Goal: Information Seeking & Learning: Find specific fact

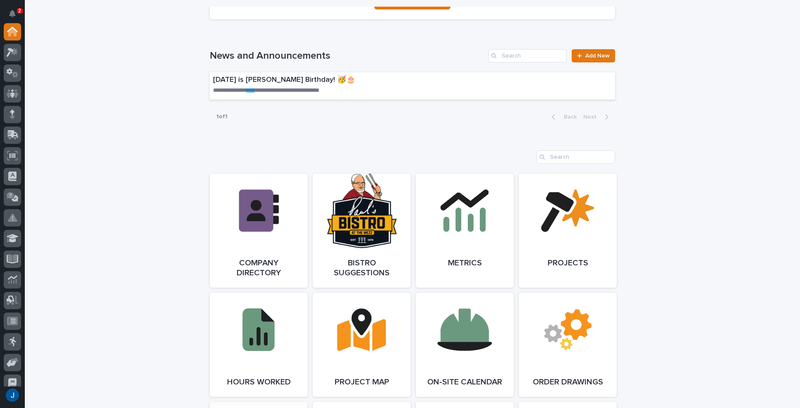
scroll to position [510, 0]
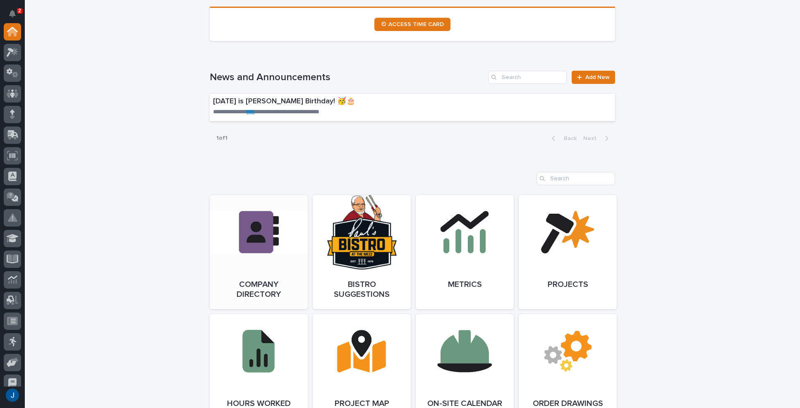
click at [248, 232] on link "Open Link" at bounding box center [259, 252] width 98 height 114
click at [243, 222] on link "Open Link" at bounding box center [259, 252] width 98 height 114
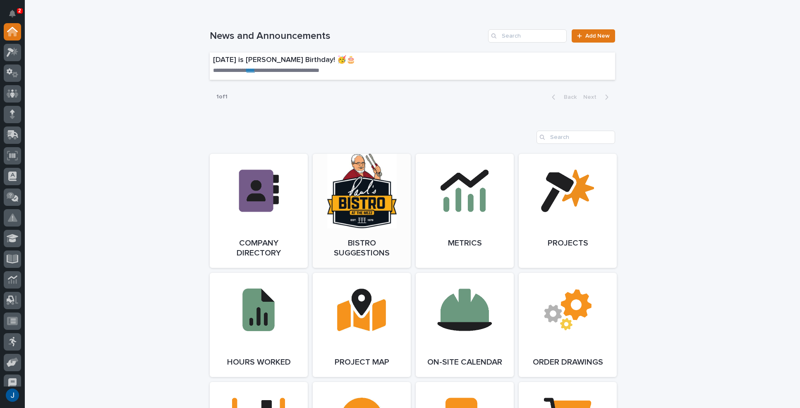
click at [358, 199] on link "Open Link" at bounding box center [362, 211] width 98 height 114
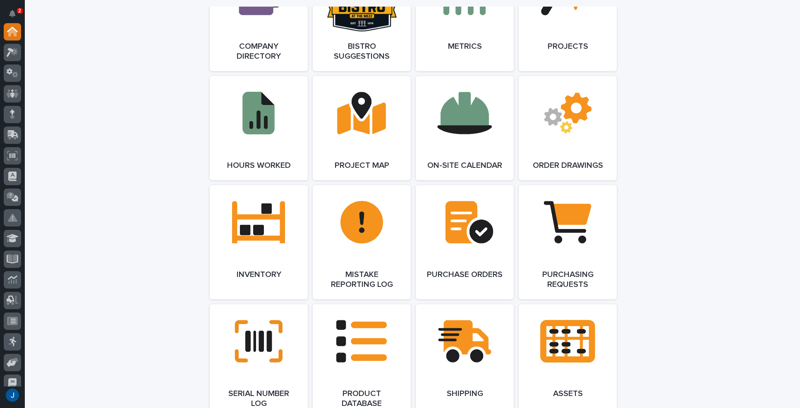
scroll to position [758, 0]
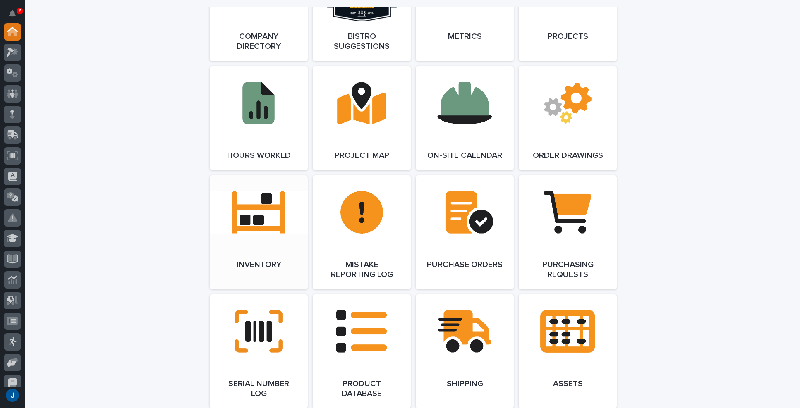
click at [256, 223] on link "Open Link" at bounding box center [259, 232] width 98 height 114
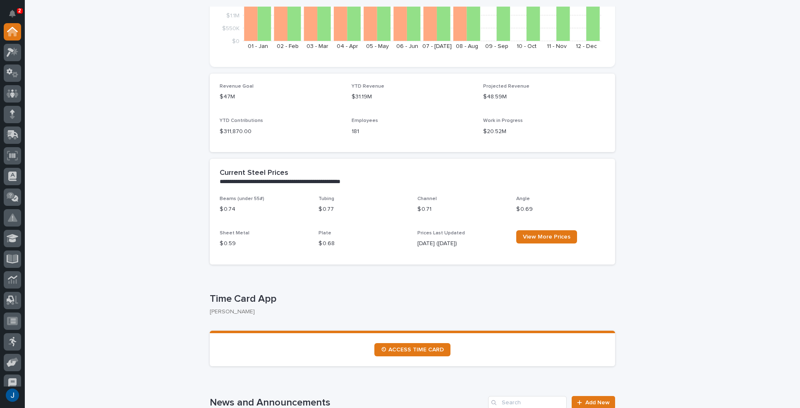
scroll to position [179, 0]
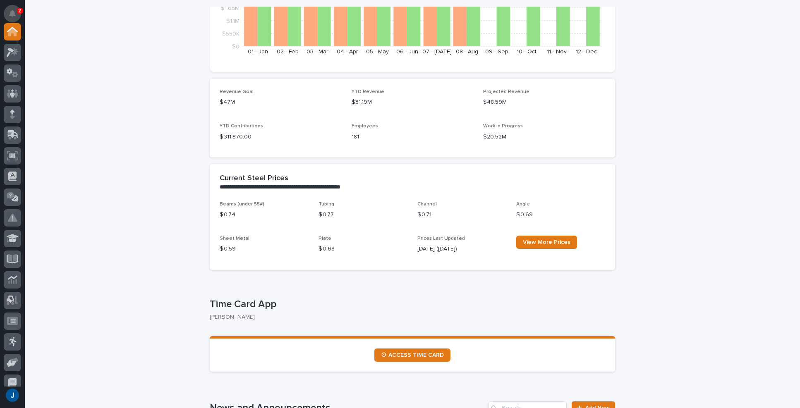
click at [10, 12] on icon "Notifications" at bounding box center [12, 13] width 7 height 7
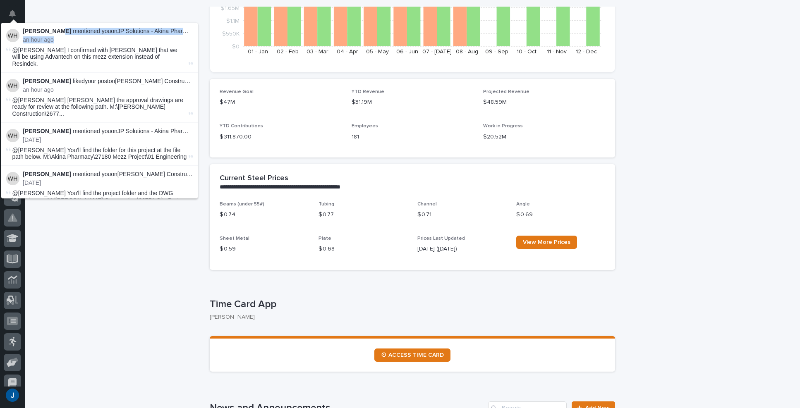
click at [61, 34] on div "Weston Hochstetler mentioned you on JP Solutions - Akina Pharmacy Mezzanine Add…" at bounding box center [108, 36] width 170 height 16
click at [60, 54] on span "@Jamey Jodway I confirmed with Derek that we will be using Advantech on this me…" at bounding box center [94, 57] width 165 height 21
click at [53, 78] on div "Weston Hochstetler liked your post on Schenkel Construction - Mezzanine : an ho…" at bounding box center [108, 86] width 170 height 16
click at [14, 35] on img at bounding box center [12, 35] width 13 height 13
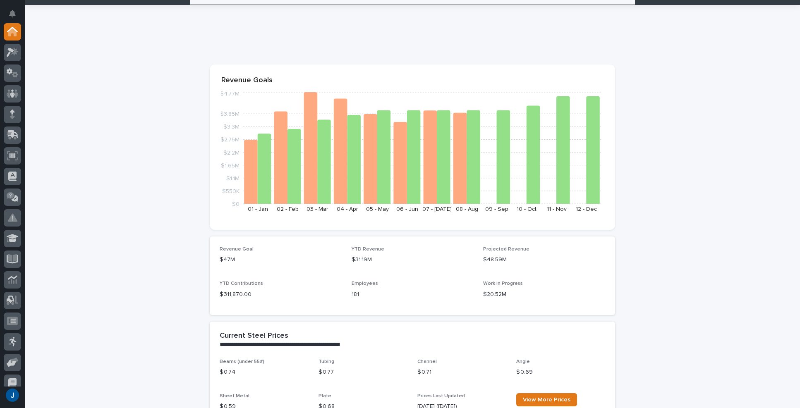
scroll to position [0, 0]
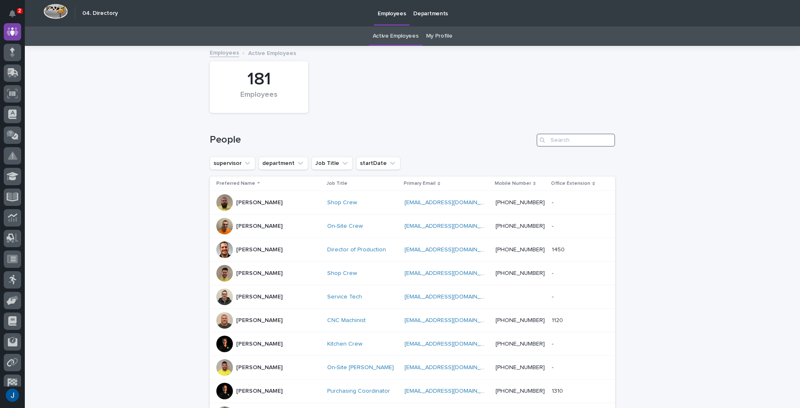
click at [573, 144] on input "Search" at bounding box center [576, 140] width 79 height 13
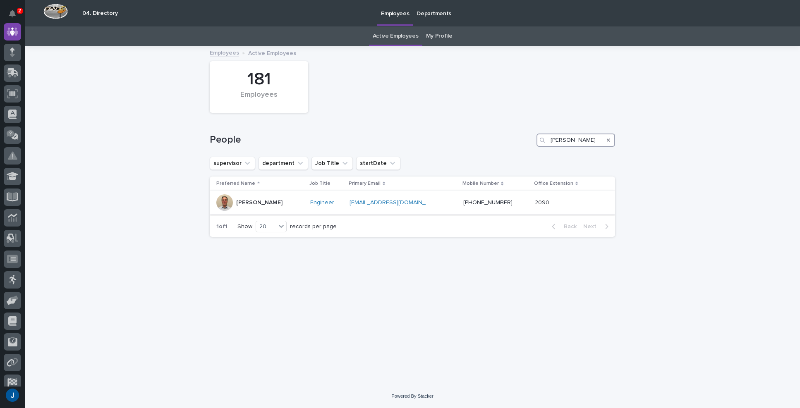
type input "JAME"
click at [230, 200] on div at bounding box center [224, 202] width 17 height 17
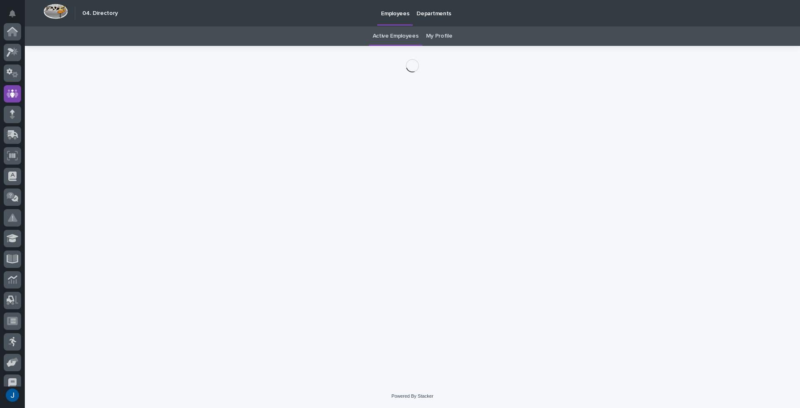
scroll to position [62, 0]
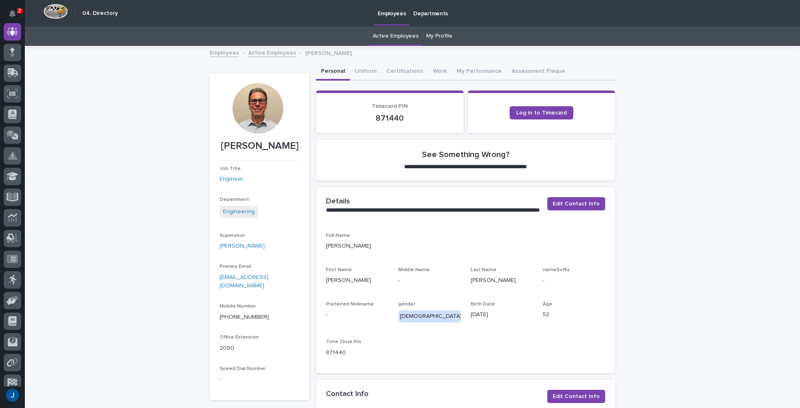
click at [242, 108] on div at bounding box center [257, 108] width 50 height 50
click at [258, 101] on div at bounding box center [257, 108] width 50 height 50
click at [254, 115] on div at bounding box center [257, 108] width 50 height 50
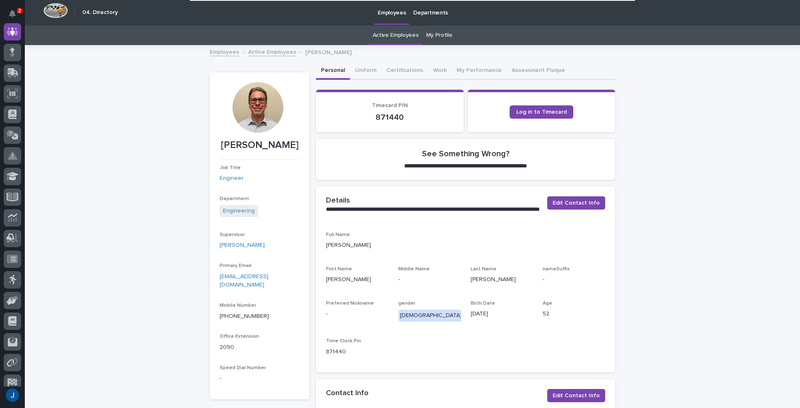
scroll to position [0, 0]
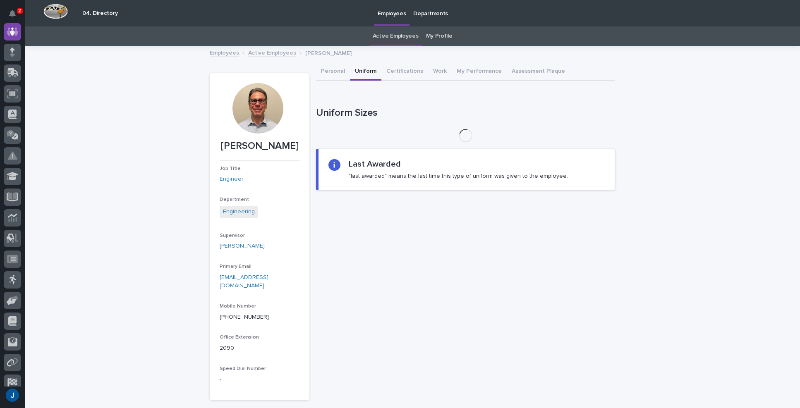
click at [365, 72] on button "Uniform" at bounding box center [365, 71] width 31 height 17
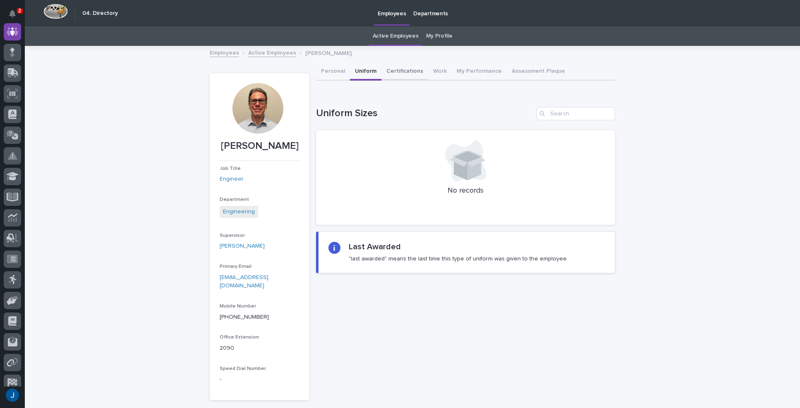
click at [389, 69] on button "Certifications" at bounding box center [404, 71] width 47 height 17
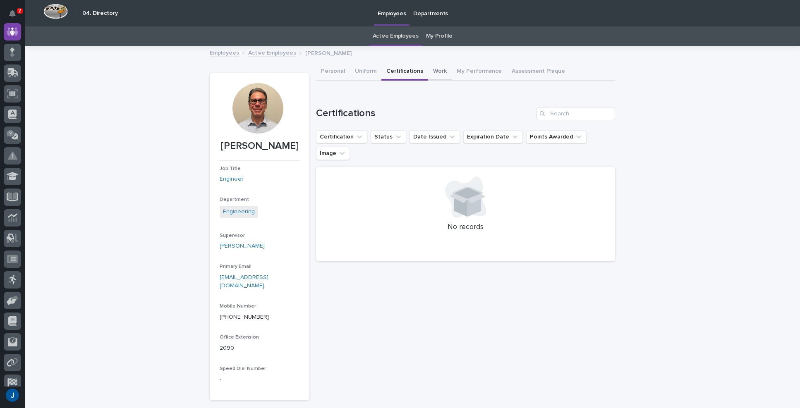
click at [433, 72] on button "Work" at bounding box center [440, 71] width 24 height 17
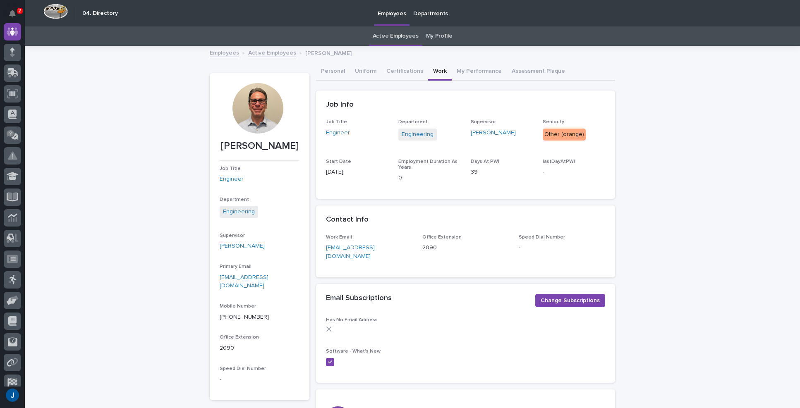
click at [151, 125] on div "Loading... Saving… Loading... Saving… Jamey Jodway Jamey Jodway Job Title Engin…" at bounding box center [412, 307] width 775 height 521
click at [249, 108] on div at bounding box center [257, 108] width 50 height 50
click at [223, 54] on link "Employees" at bounding box center [224, 53] width 29 height 10
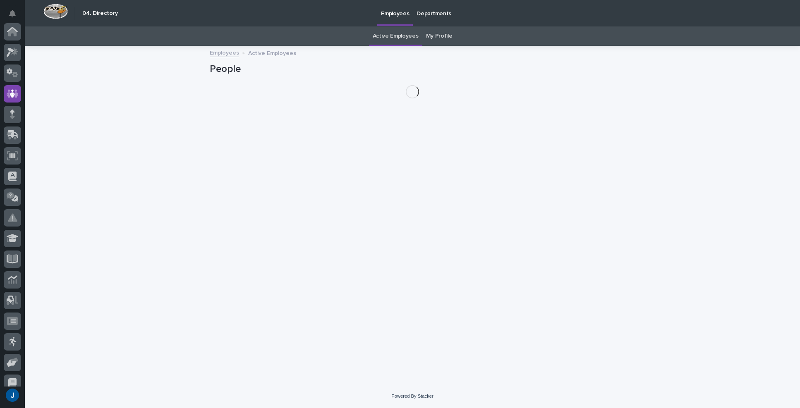
scroll to position [62, 0]
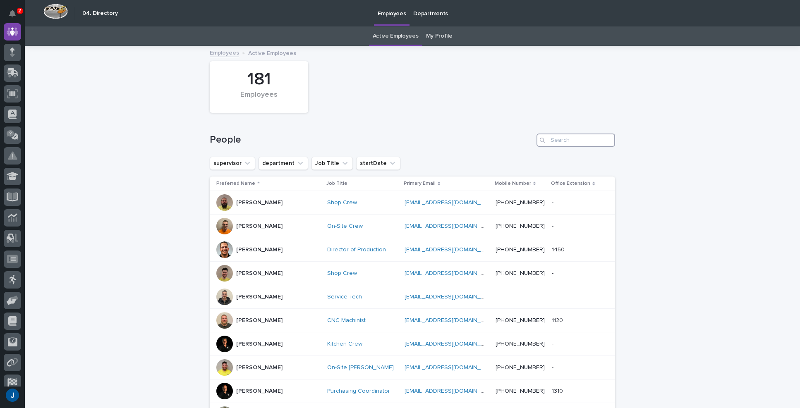
click at [576, 135] on input "Search" at bounding box center [576, 140] width 79 height 13
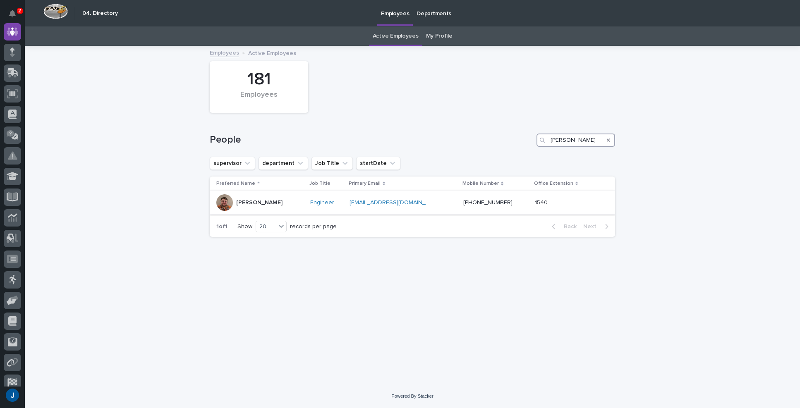
type input "JACOB"
click at [227, 204] on div at bounding box center [224, 202] width 17 height 17
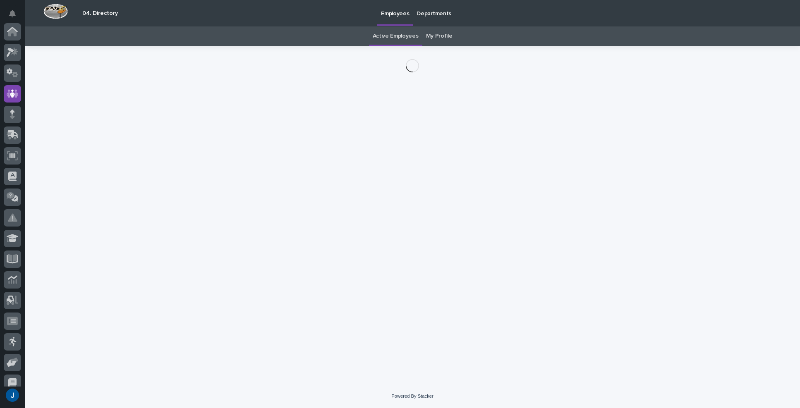
scroll to position [62, 0]
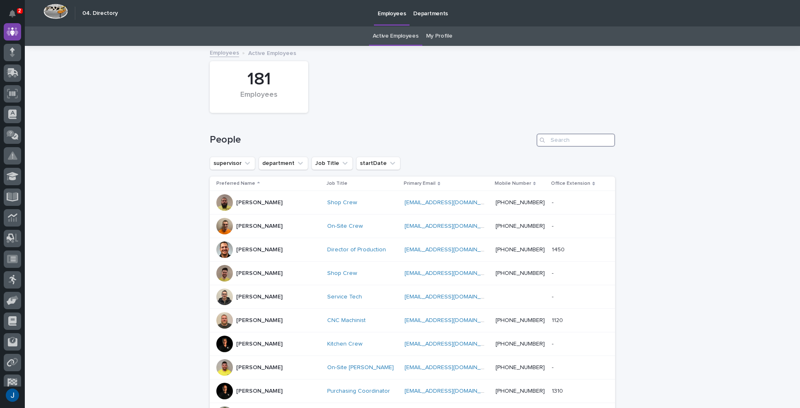
click at [564, 139] on input "Search" at bounding box center [576, 140] width 79 height 13
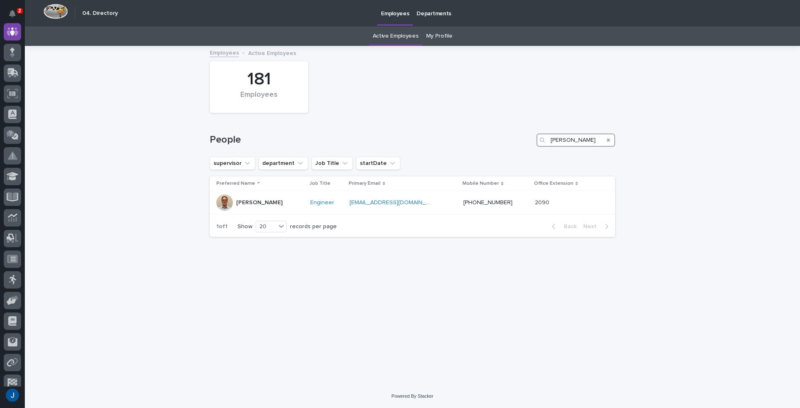
type input "J"
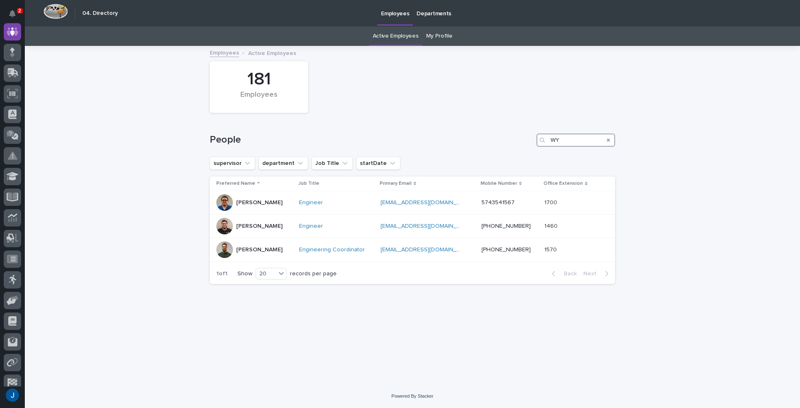
type input "W"
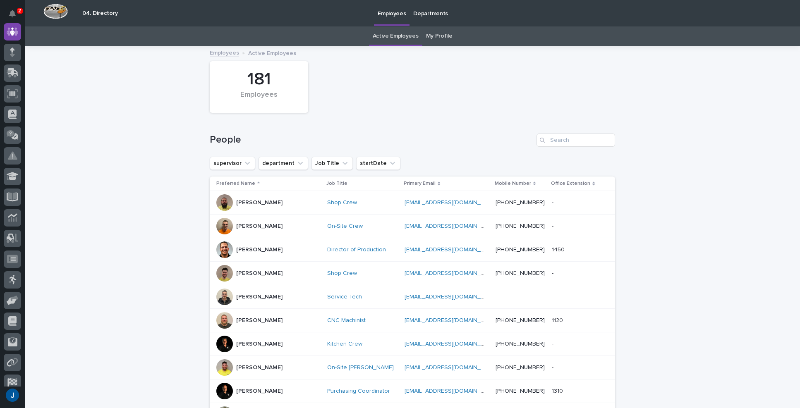
click at [257, 182] on icon at bounding box center [258, 184] width 2 height 4
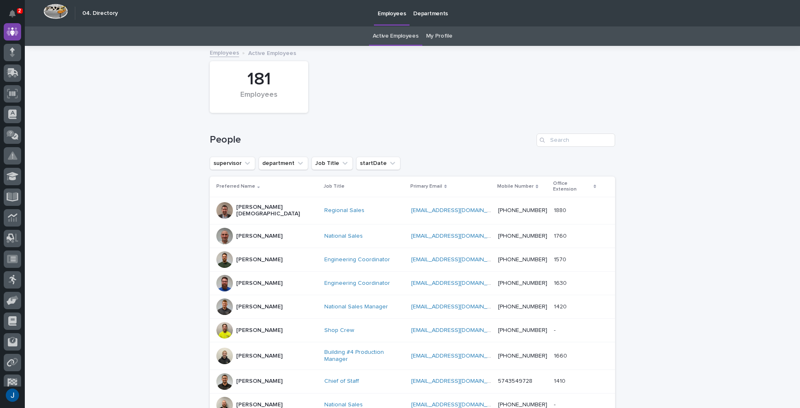
click at [222, 186] on p "Preferred Name" at bounding box center [235, 186] width 39 height 9
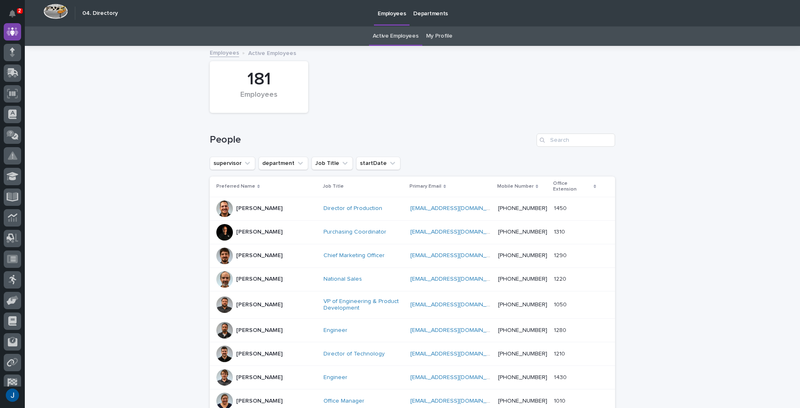
click at [224, 183] on p "Preferred Name" at bounding box center [235, 186] width 39 height 9
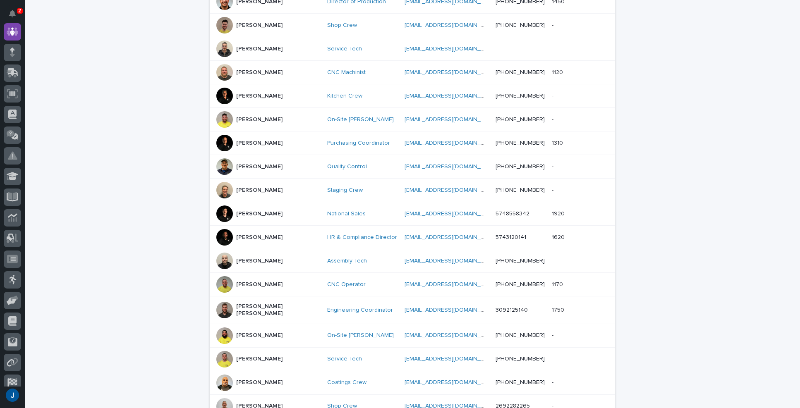
scroll to position [331, 0]
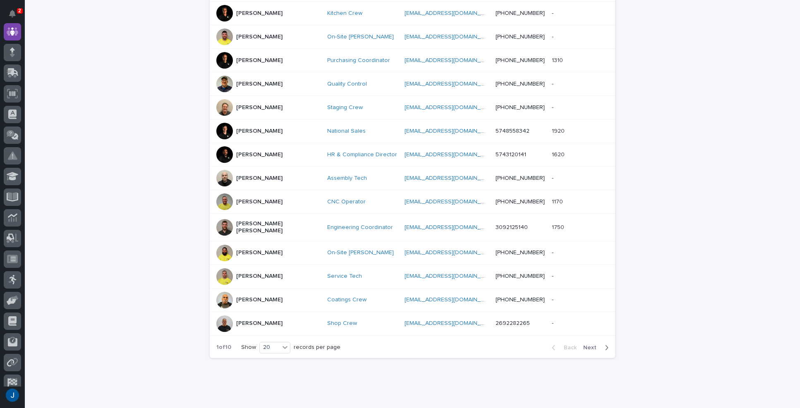
click at [587, 345] on span "Next" at bounding box center [592, 348] width 18 height 6
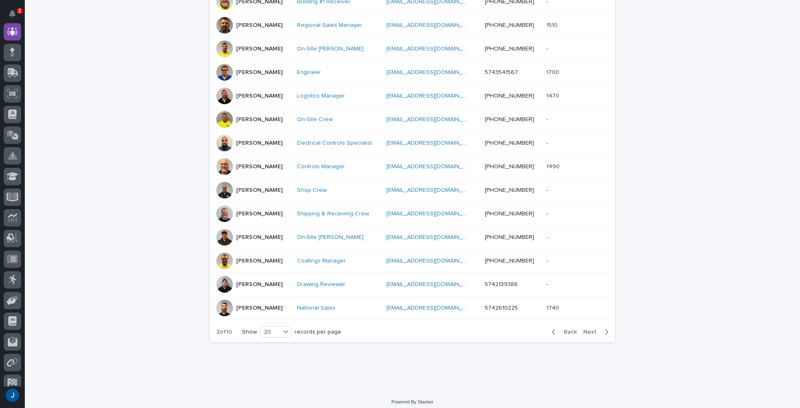
scroll to position [345, 0]
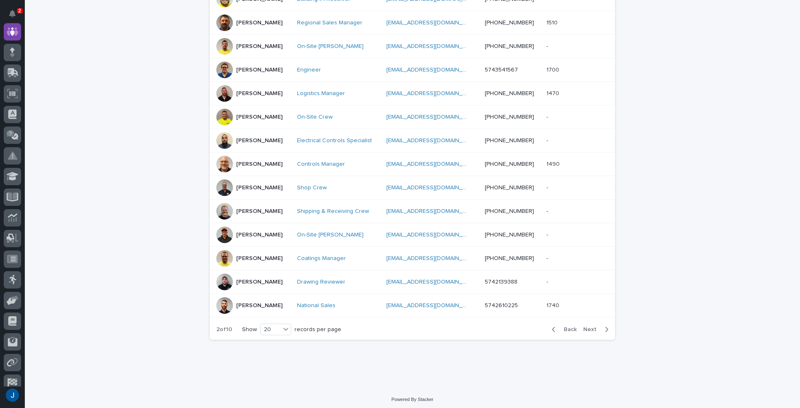
click at [593, 328] on span "Next" at bounding box center [592, 330] width 18 height 6
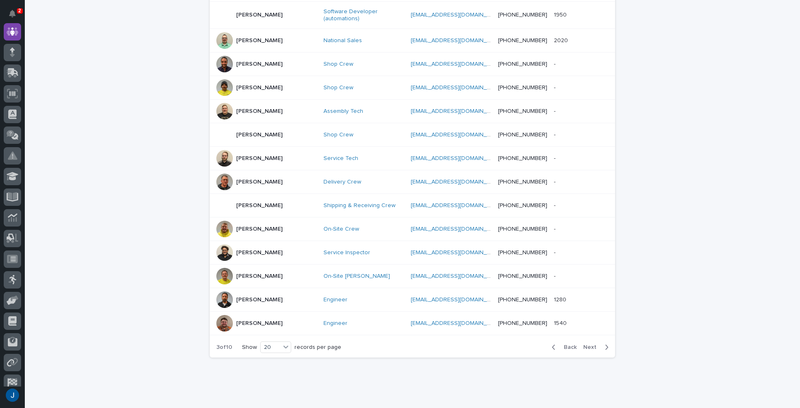
scroll to position [349, 0]
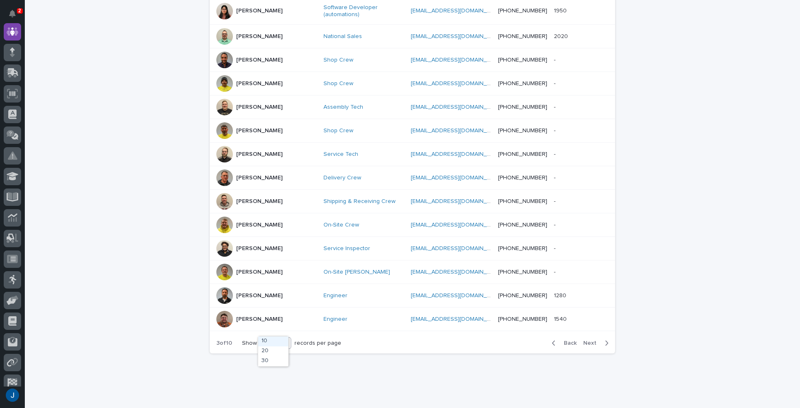
click at [282, 339] on icon at bounding box center [286, 343] width 8 height 8
click at [146, 165] on div "Loading... Saving… Loading... Saving… 181 Employees People supervisor departmen…" at bounding box center [412, 50] width 775 height 705
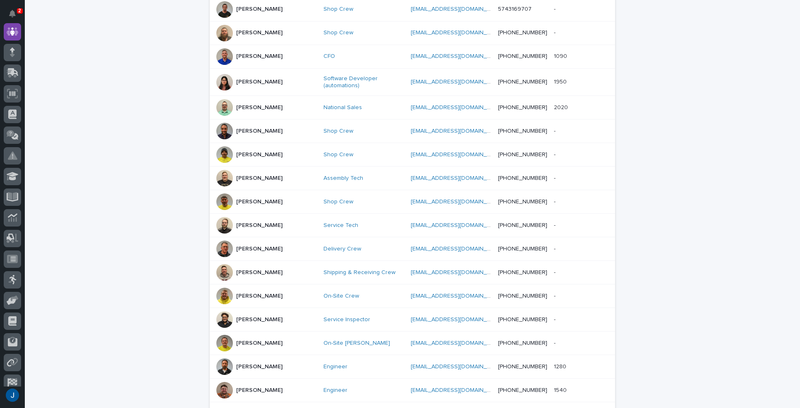
scroll to position [308, 0]
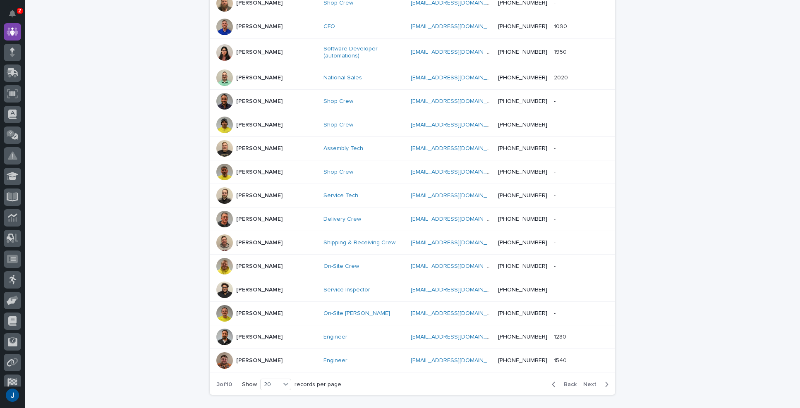
click at [587, 382] on span "Next" at bounding box center [592, 385] width 18 height 6
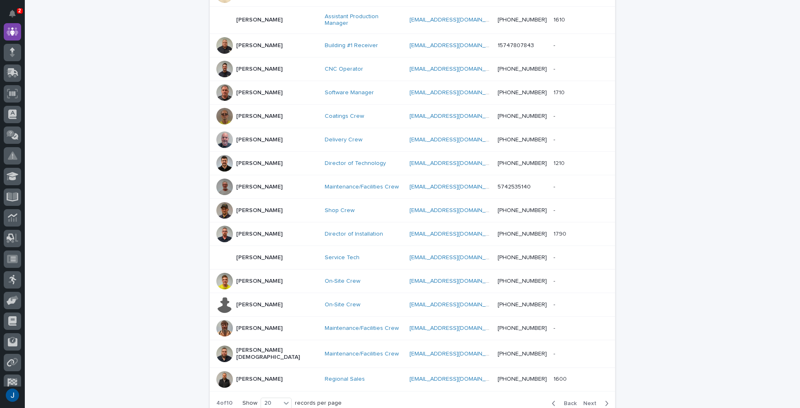
scroll to position [304, 0]
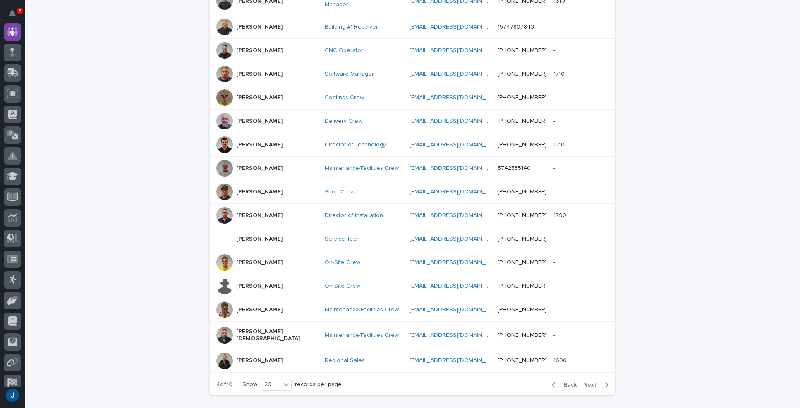
click at [223, 302] on div at bounding box center [224, 310] width 17 height 17
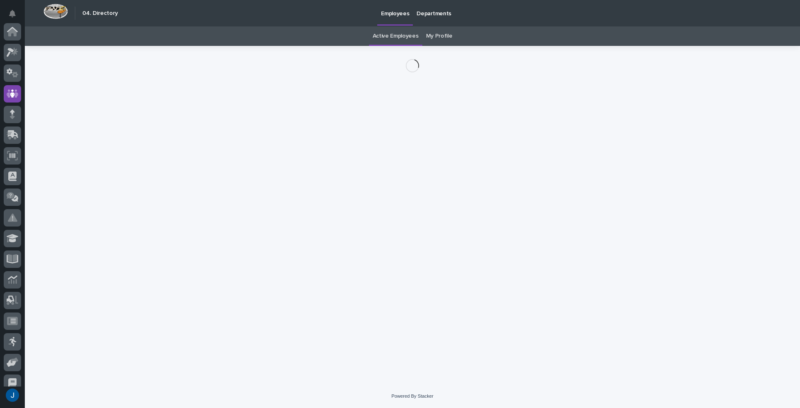
scroll to position [62, 0]
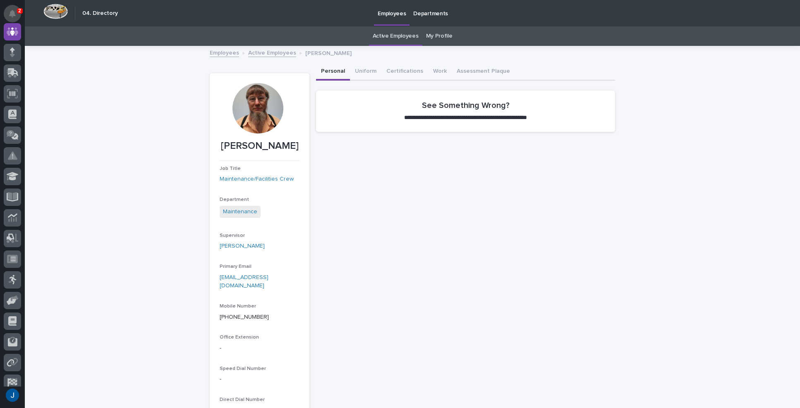
click at [12, 10] on icon "Notifications" at bounding box center [12, 13] width 7 height 7
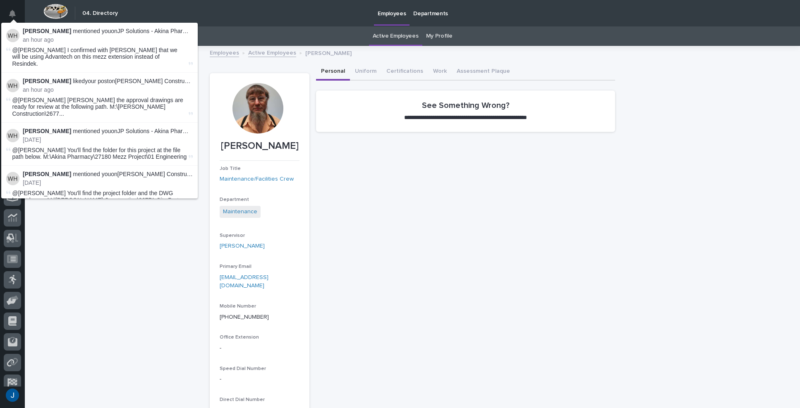
click at [52, 37] on p "an hour ago" at bounding box center [108, 39] width 170 height 7
click at [510, 184] on div "**********" at bounding box center [465, 242] width 299 height 359
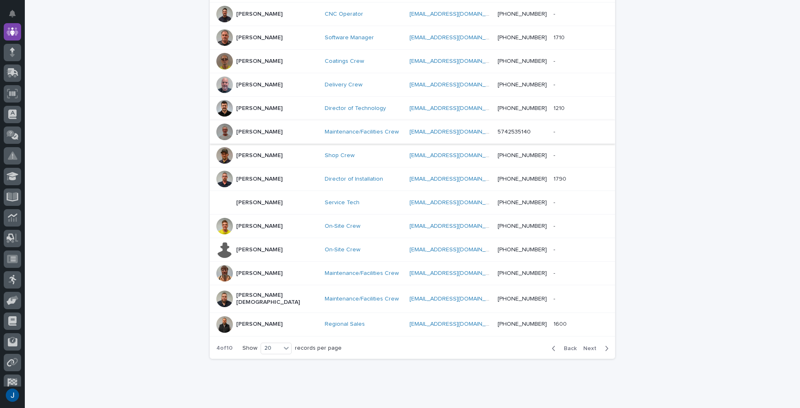
scroll to position [345, 0]
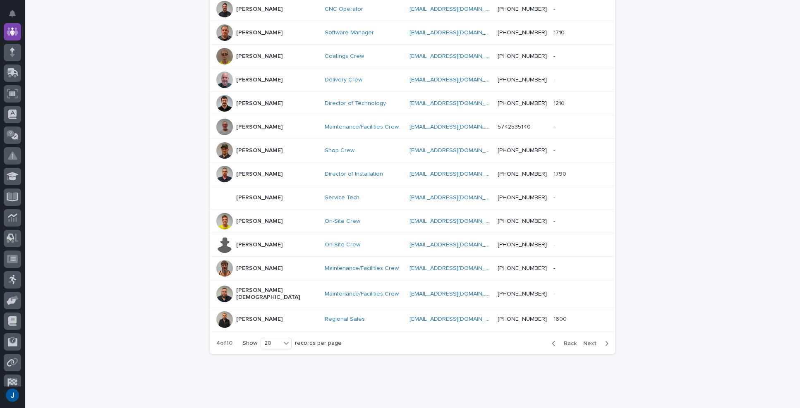
click at [587, 333] on div "Back Next" at bounding box center [580, 343] width 70 height 21
click at [593, 341] on span "Next" at bounding box center [592, 344] width 18 height 6
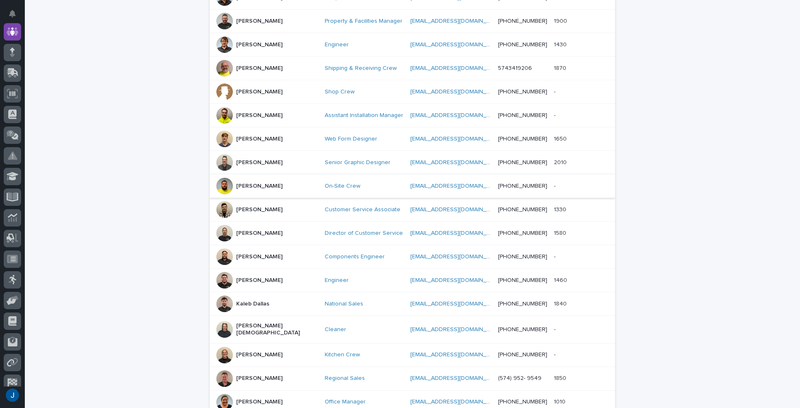
scroll to position [304, 0]
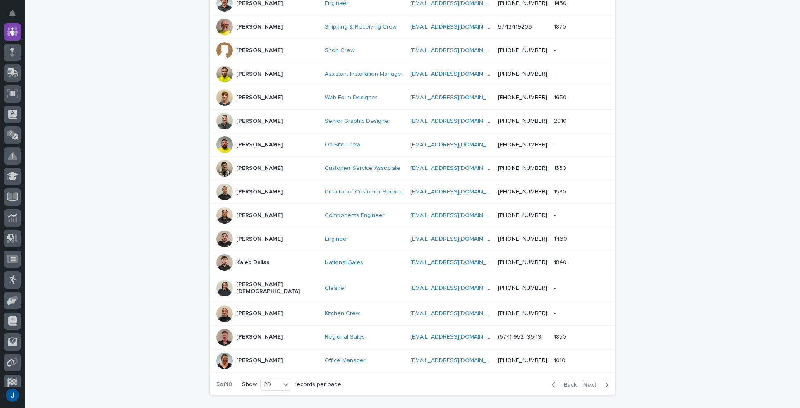
click at [588, 382] on span "Next" at bounding box center [592, 385] width 18 height 6
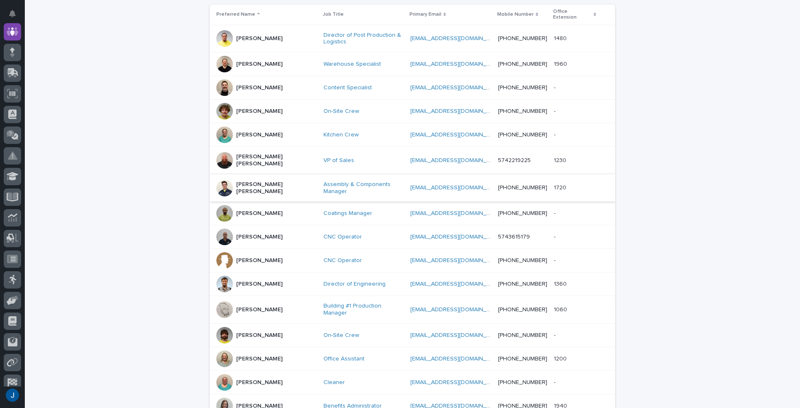
scroll to position [184, 0]
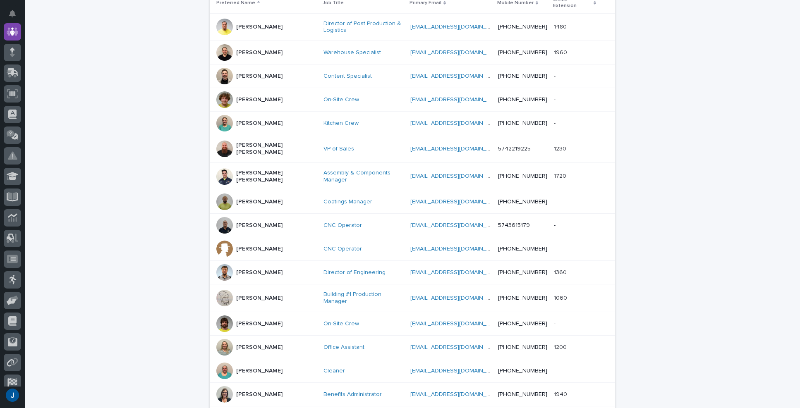
click at [219, 264] on div at bounding box center [224, 272] width 17 height 17
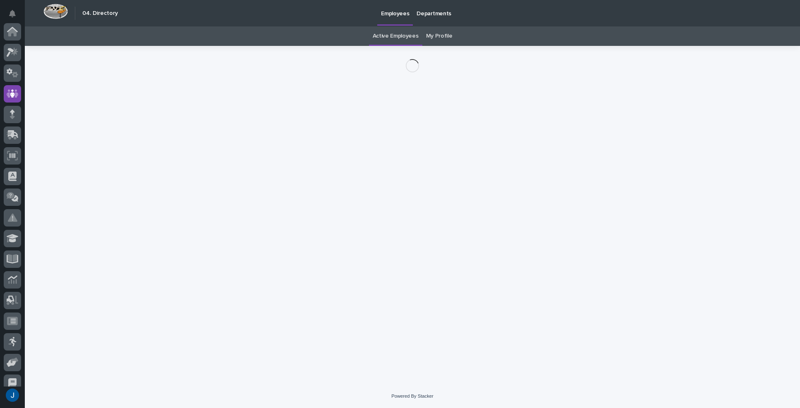
scroll to position [62, 0]
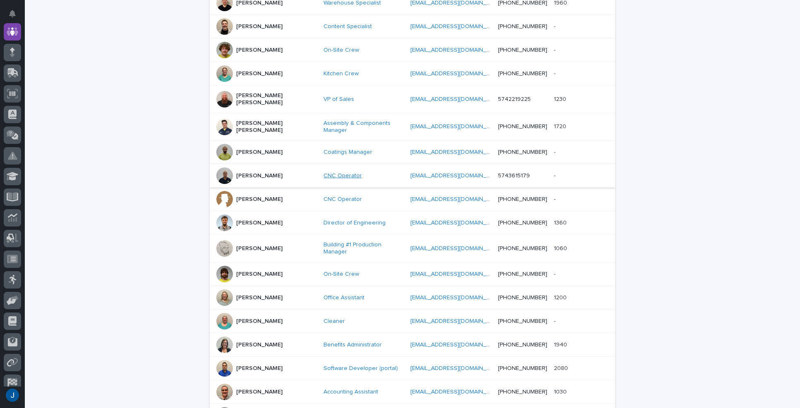
scroll to position [275, 0]
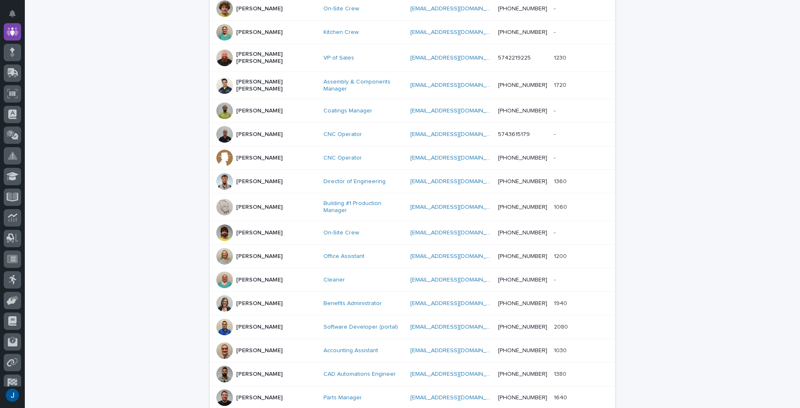
click at [223, 248] on div at bounding box center [224, 256] width 17 height 17
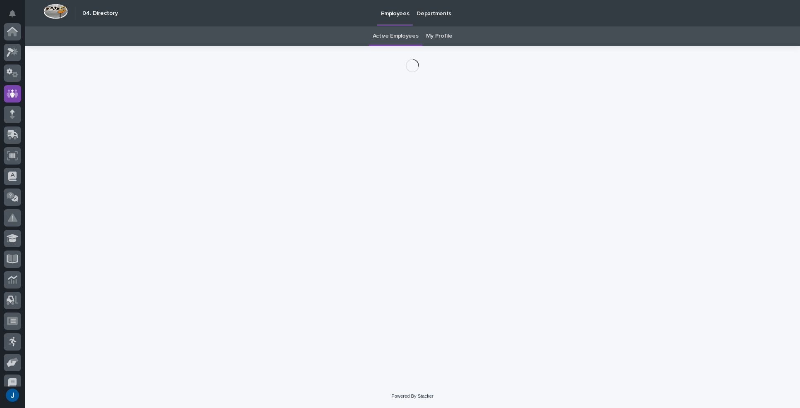
scroll to position [62, 0]
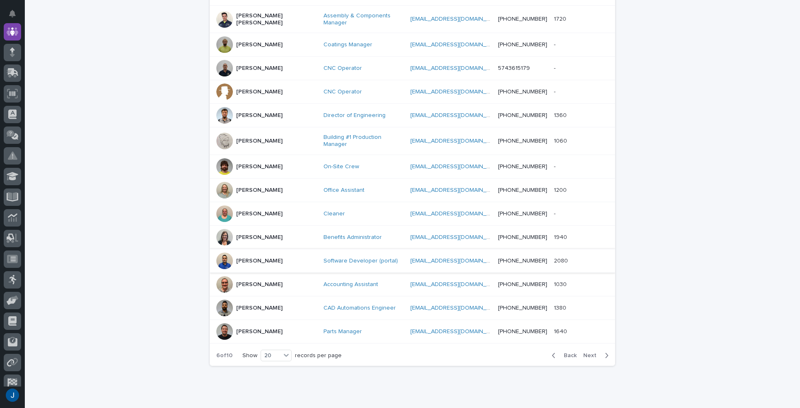
scroll to position [353, 0]
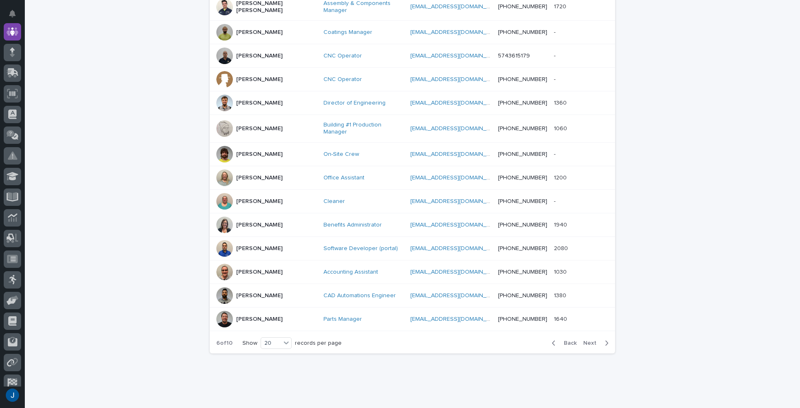
click at [592, 340] on span "Next" at bounding box center [592, 343] width 18 height 6
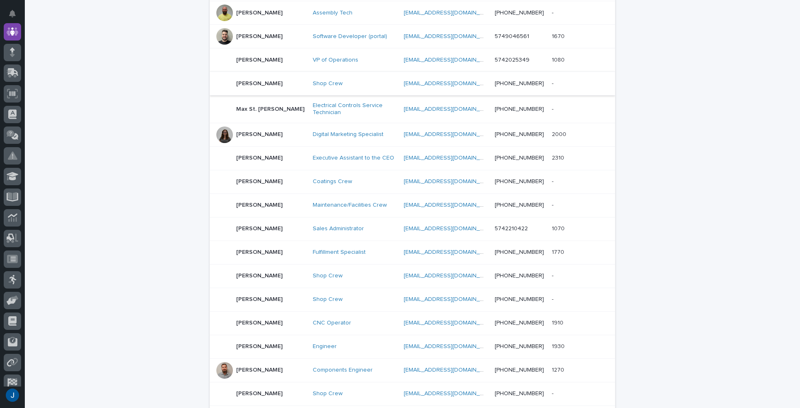
scroll to position [290, 0]
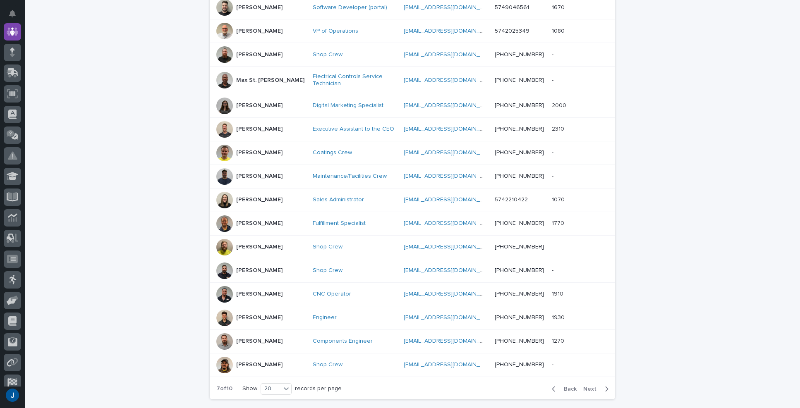
click at [591, 388] on span "Next" at bounding box center [592, 389] width 18 height 6
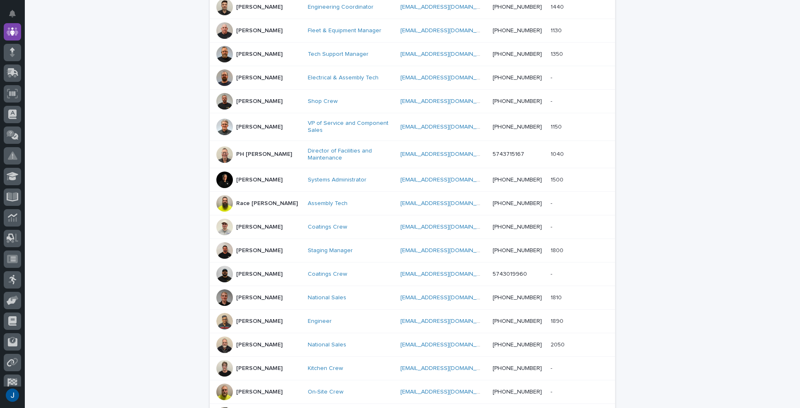
scroll to position [208, 0]
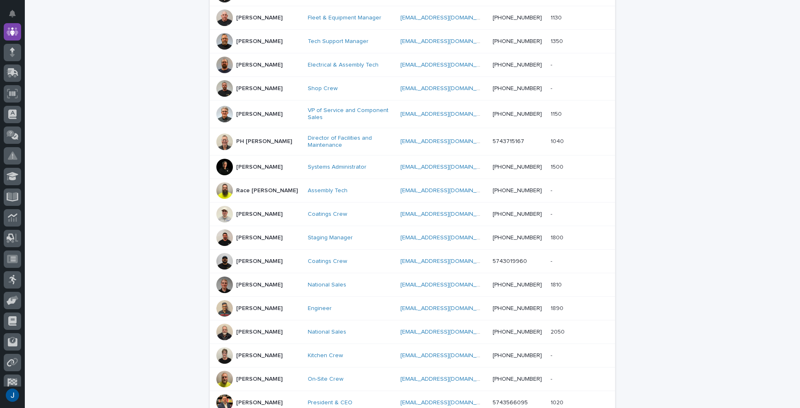
click at [228, 165] on div at bounding box center [224, 167] width 17 height 17
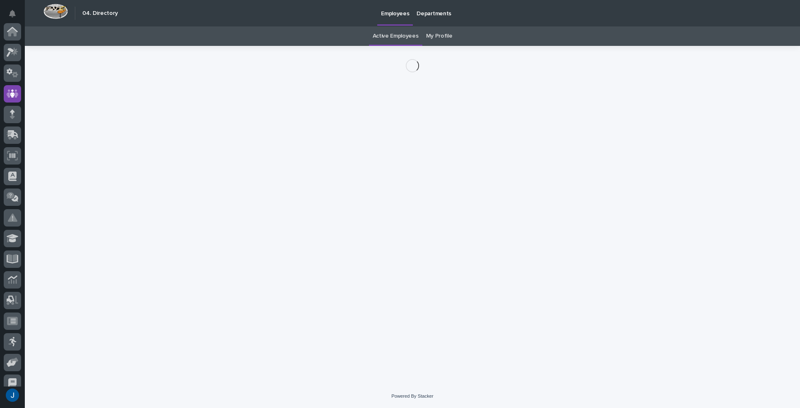
scroll to position [62, 0]
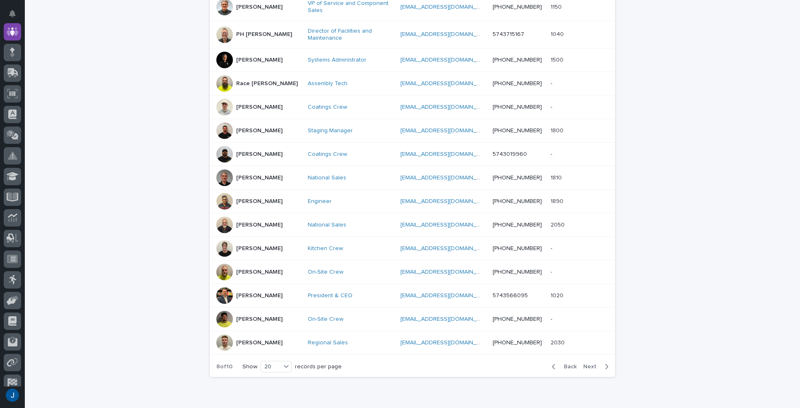
scroll to position [316, 0]
click at [585, 364] on span "Next" at bounding box center [592, 367] width 18 height 6
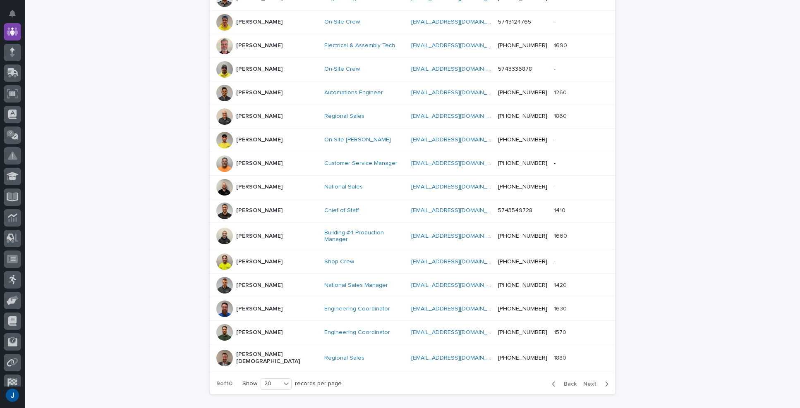
scroll to position [312, 0]
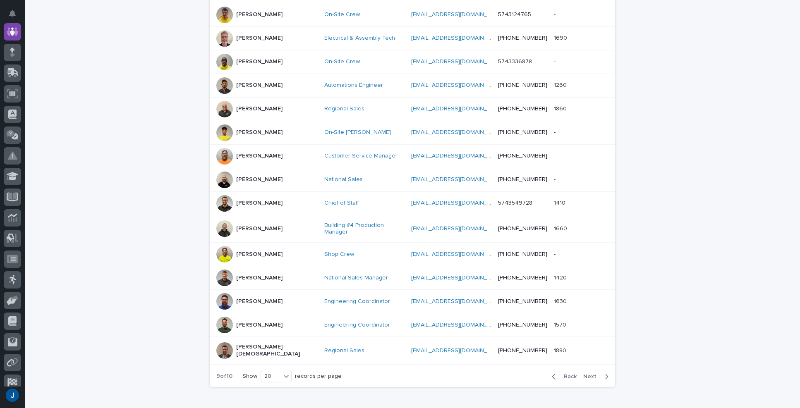
click at [587, 374] on span "Next" at bounding box center [592, 377] width 18 height 6
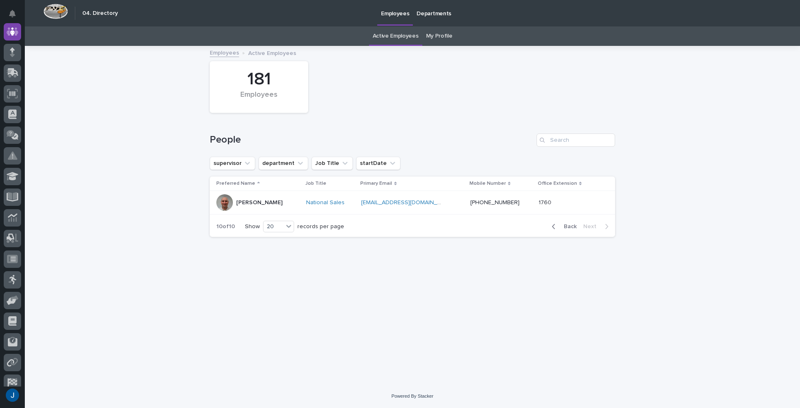
click at [568, 225] on span "Back" at bounding box center [568, 227] width 18 height 6
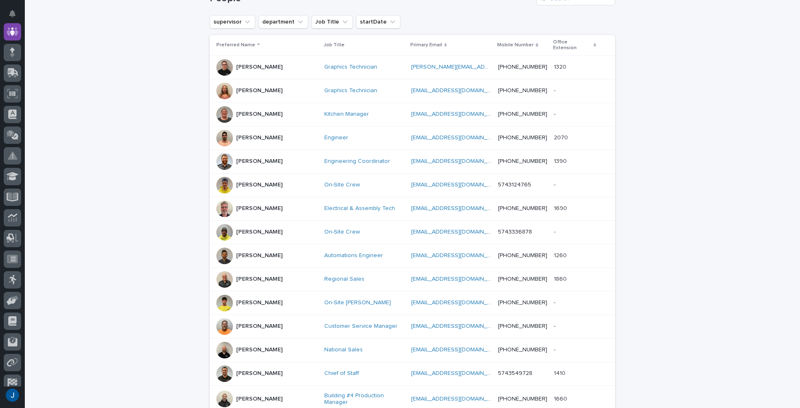
scroll to position [124, 0]
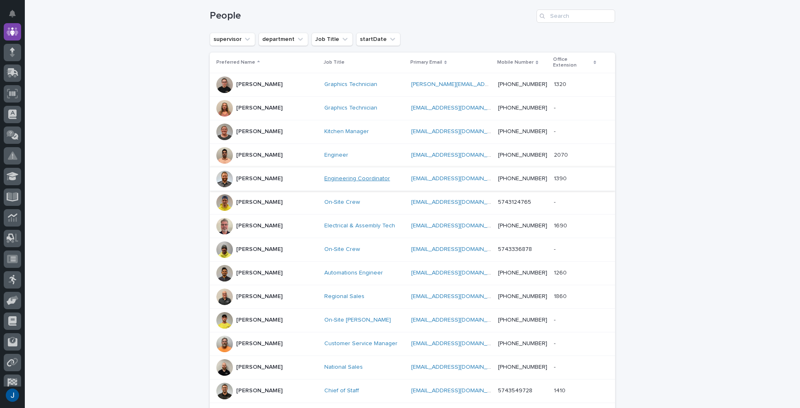
click at [335, 175] on link "Engineering Coordinator" at bounding box center [357, 178] width 66 height 7
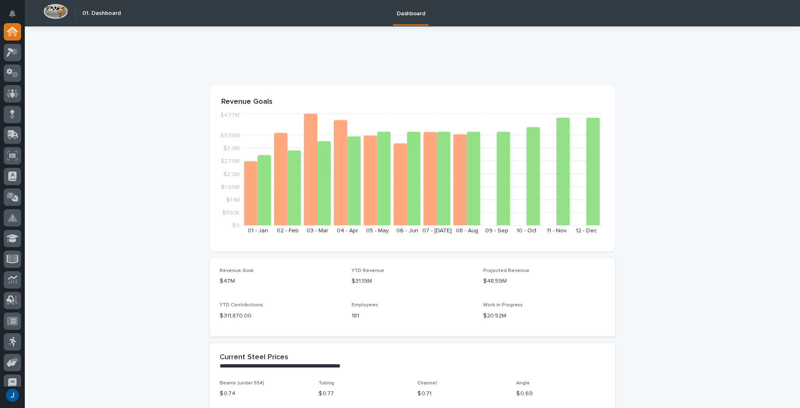
click at [553, 54] on p at bounding box center [411, 58] width 402 height 12
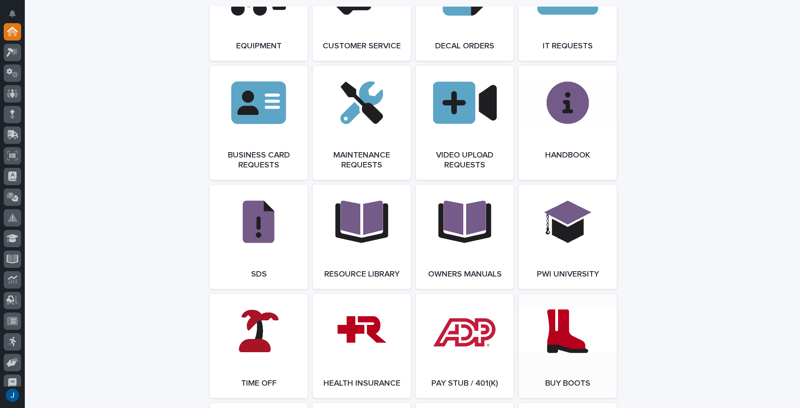
scroll to position [1213, 0]
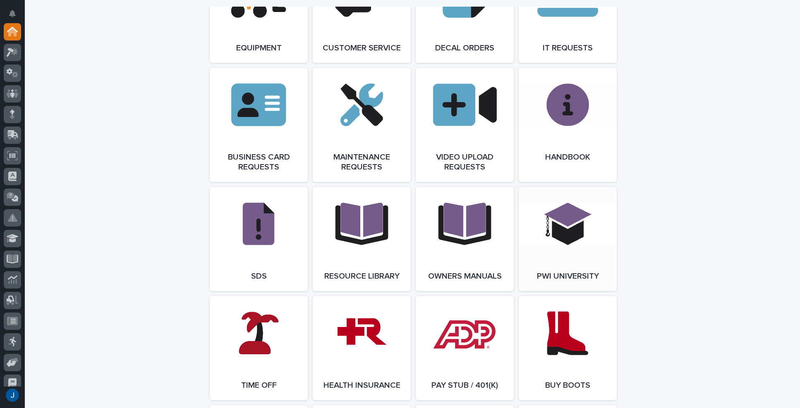
click at [556, 228] on link "Open Link" at bounding box center [568, 239] width 98 height 104
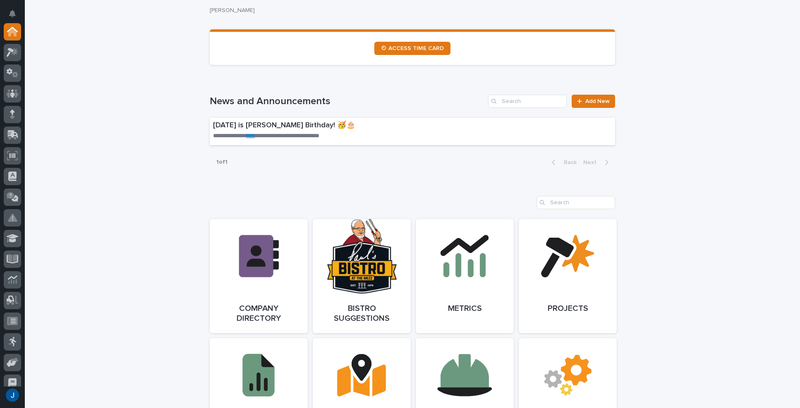
scroll to position [469, 0]
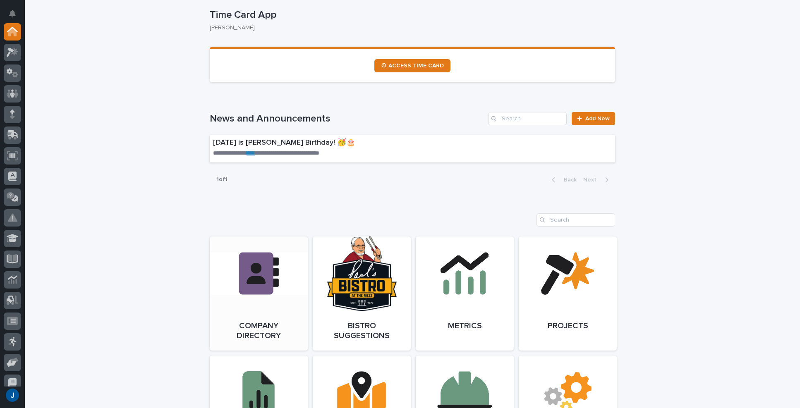
click at [264, 284] on link "Open Link" at bounding box center [259, 294] width 98 height 114
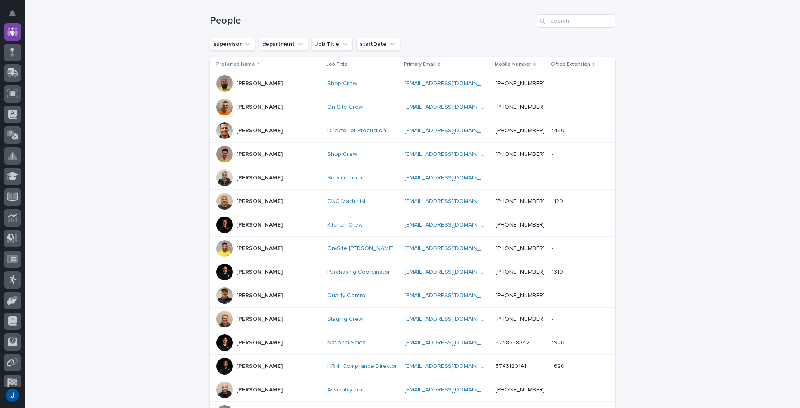
scroll to position [165, 0]
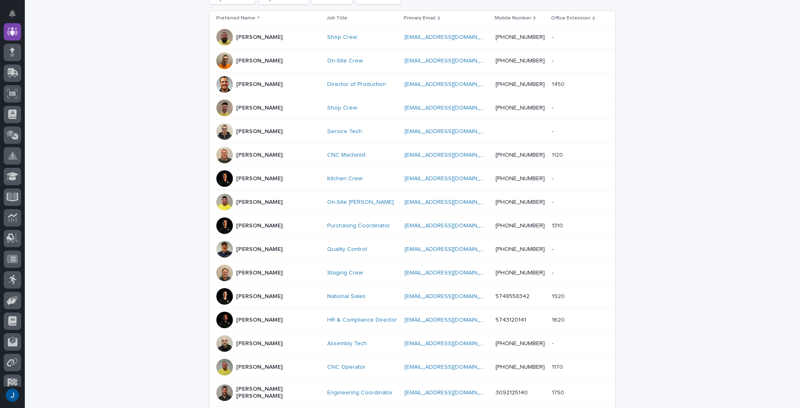
click at [221, 319] on div at bounding box center [224, 320] width 17 height 17
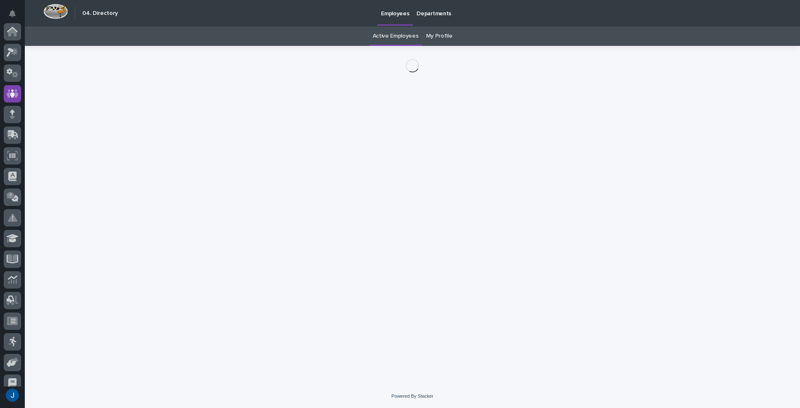
scroll to position [62, 0]
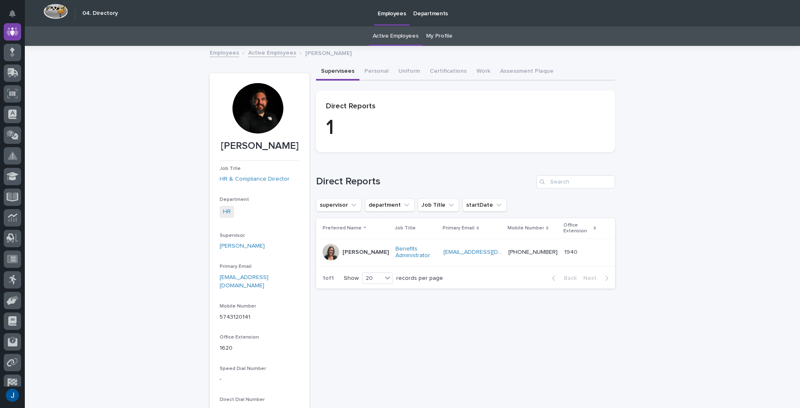
click at [256, 106] on div at bounding box center [257, 108] width 50 height 50
click at [261, 112] on div at bounding box center [257, 108] width 50 height 50
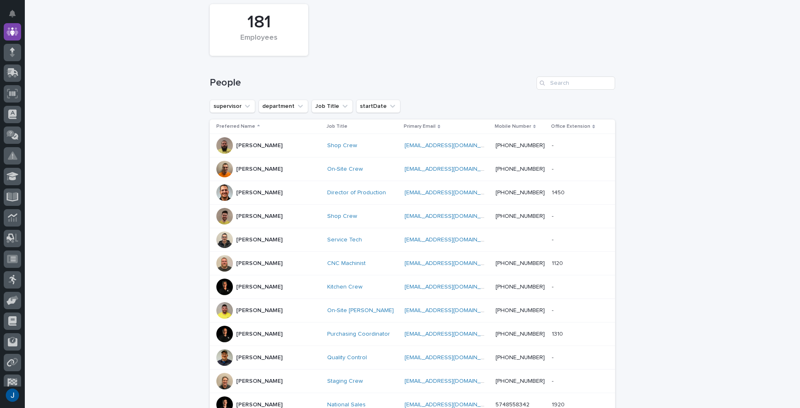
scroll to position [68, 0]
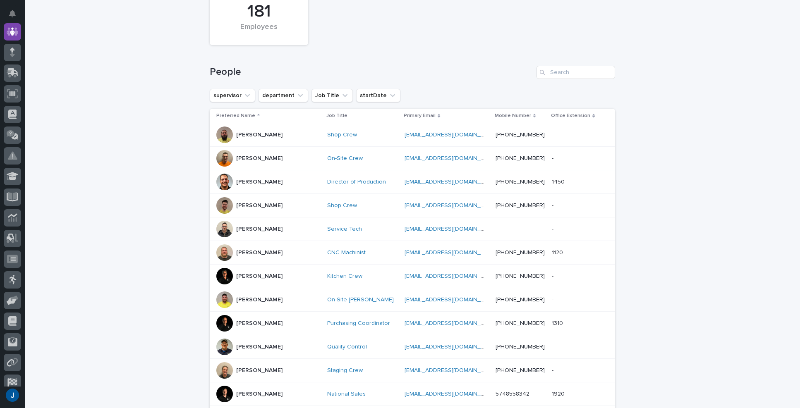
click at [251, 275] on p "[PERSON_NAME]" at bounding box center [259, 276] width 46 height 7
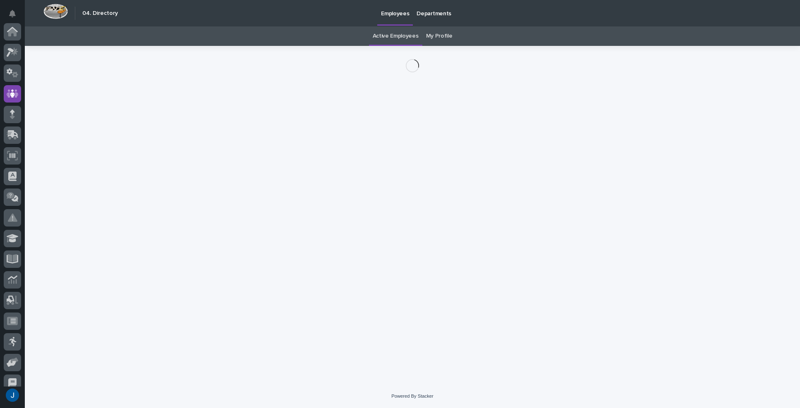
scroll to position [62, 0]
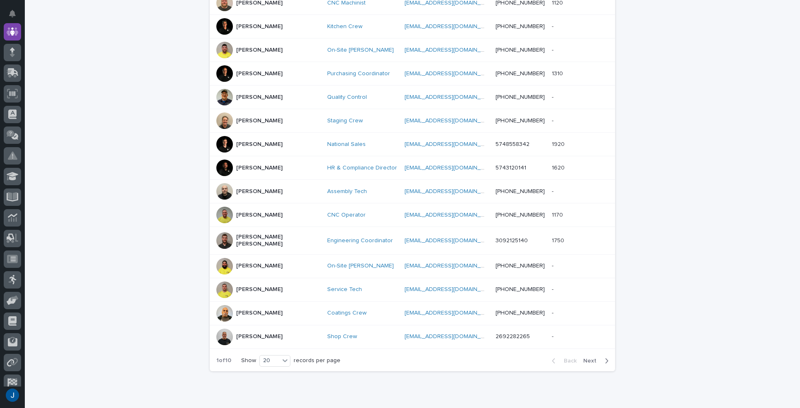
scroll to position [331, 0]
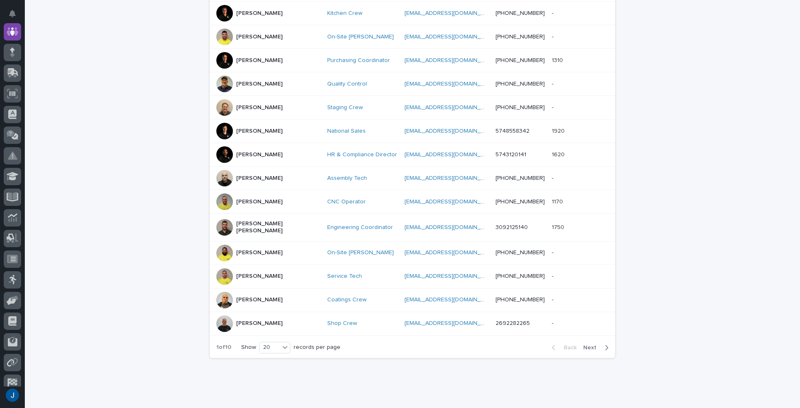
click at [580, 344] on button "Next" at bounding box center [597, 347] width 35 height 7
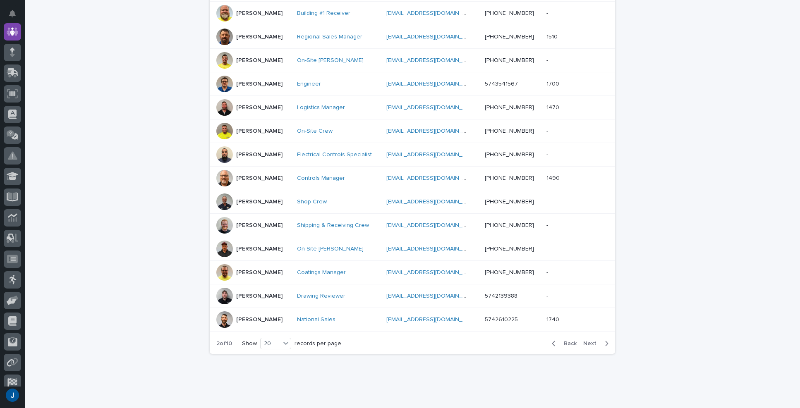
click at [220, 203] on div at bounding box center [224, 202] width 17 height 17
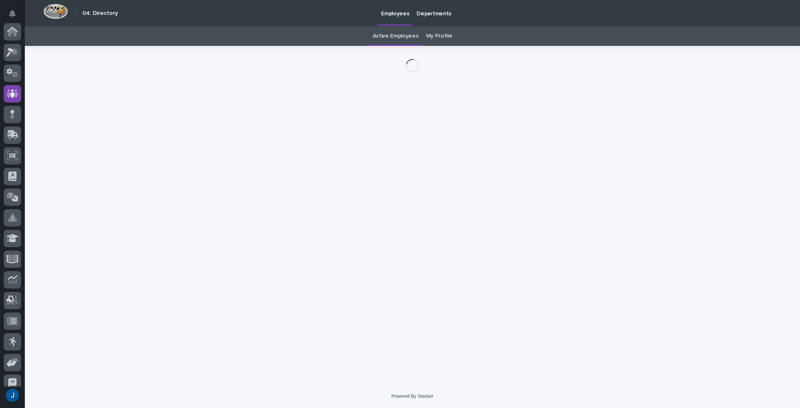
scroll to position [62, 0]
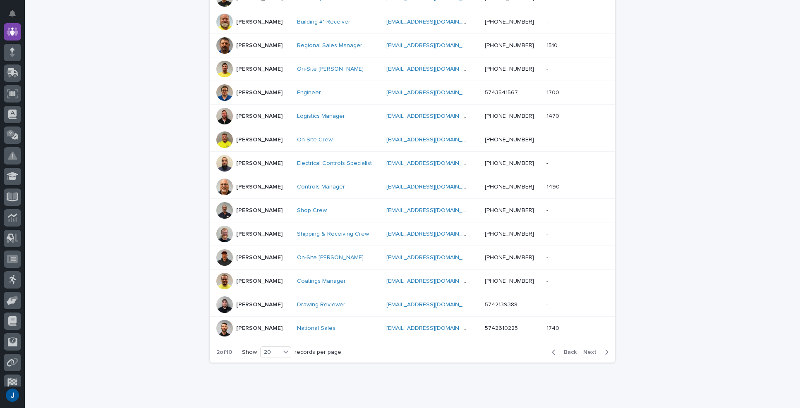
scroll to position [345, 0]
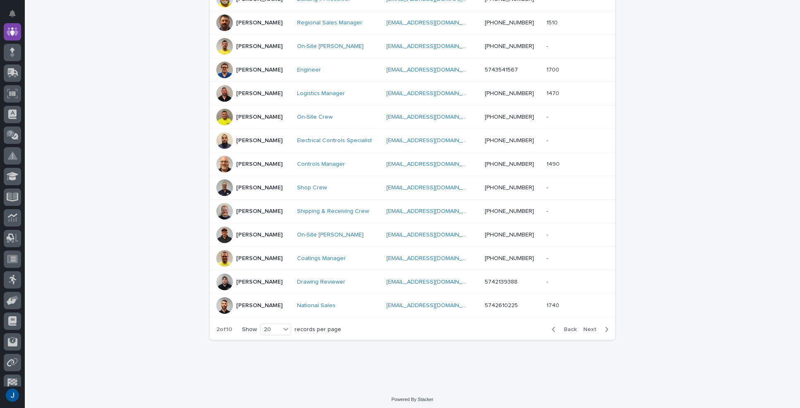
click at [586, 327] on span "Next" at bounding box center [592, 330] width 18 height 6
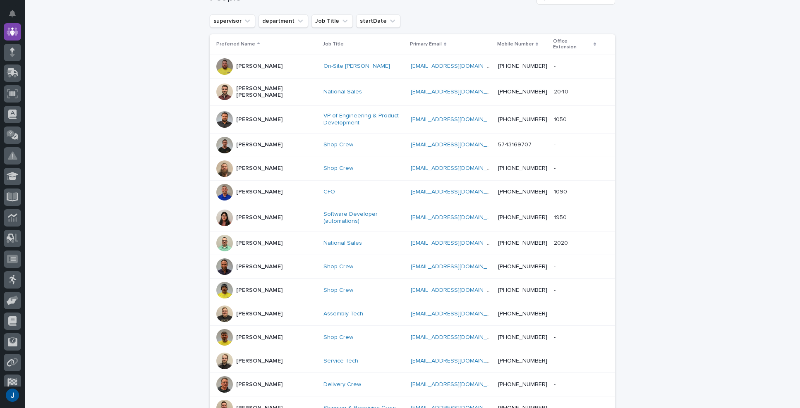
scroll to position [101, 0]
